Goal: Task Accomplishment & Management: Complete application form

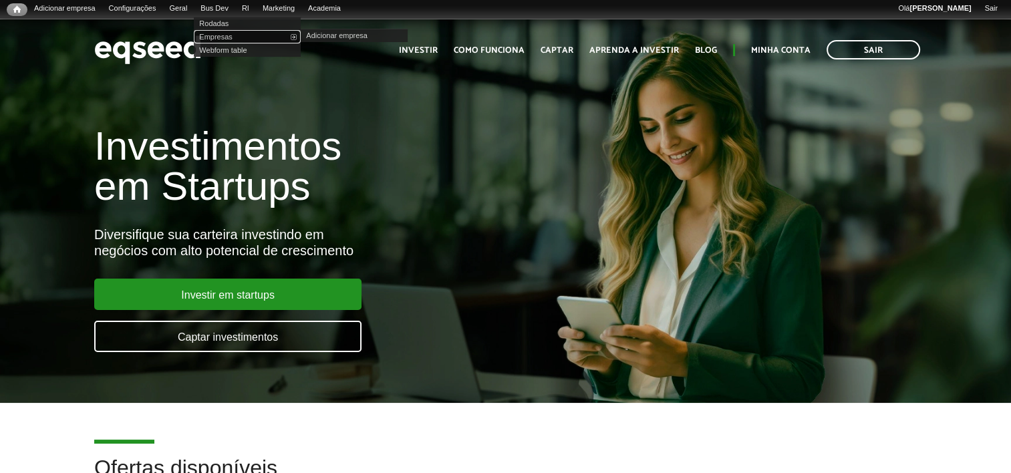
click at [227, 38] on link "Empresas" at bounding box center [247, 36] width 107 height 13
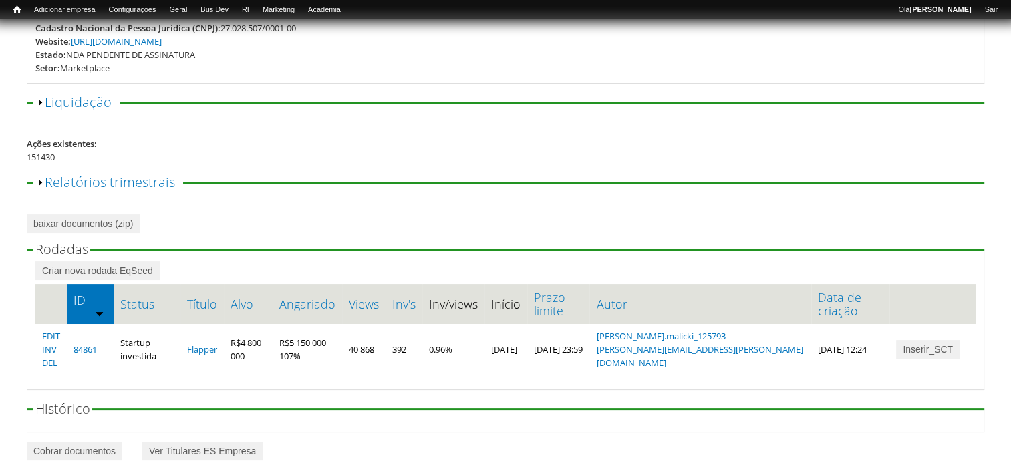
scroll to position [208, 0]
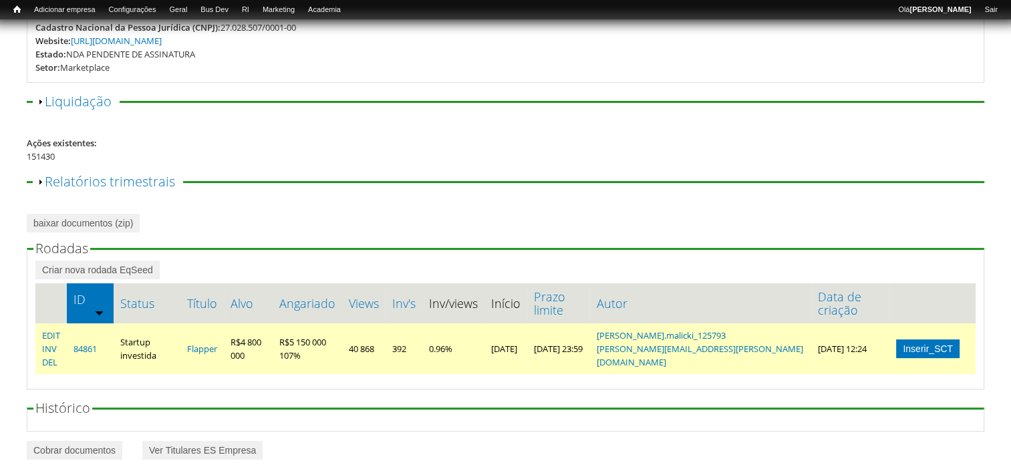
click at [914, 339] on link "Inserir_SCT" at bounding box center [927, 348] width 63 height 19
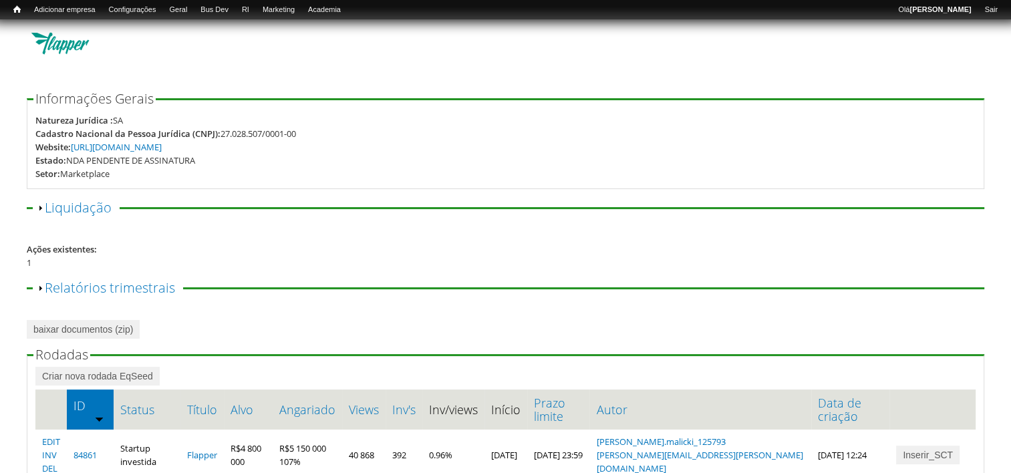
scroll to position [208, 0]
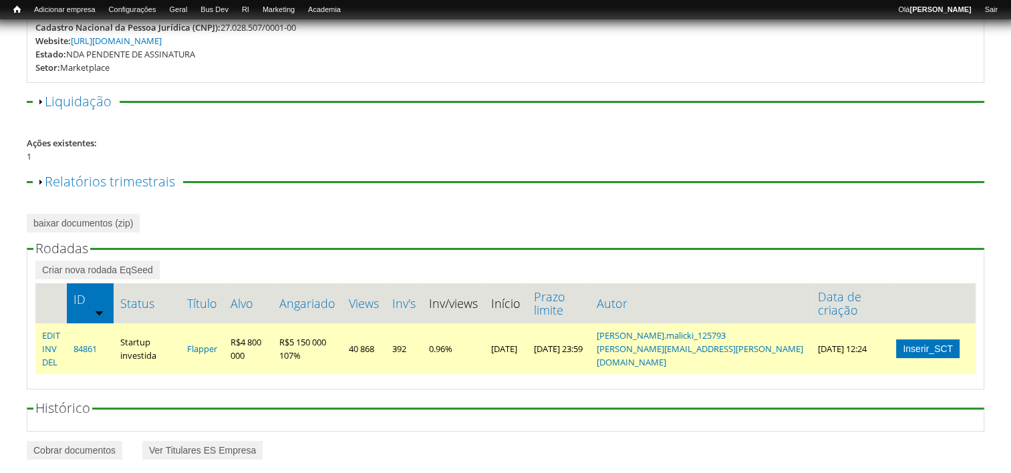
click at [922, 339] on link "Inserir_SCT" at bounding box center [927, 348] width 63 height 19
click at [940, 339] on link "Inserir_SCT" at bounding box center [927, 348] width 63 height 19
